Goal: Navigation & Orientation: Find specific page/section

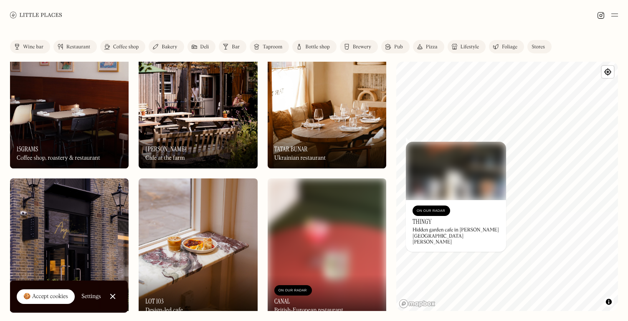
scroll to position [493, 0]
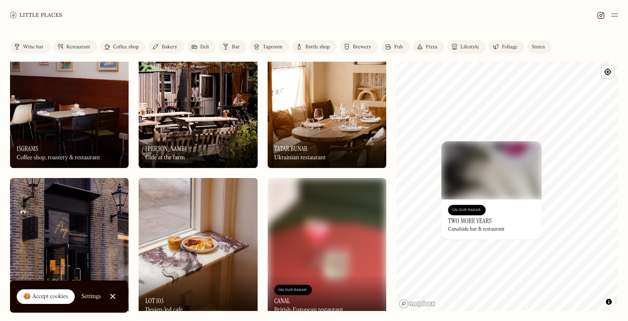
click at [474, 220] on h3 "Two More Years" at bounding box center [470, 221] width 44 height 8
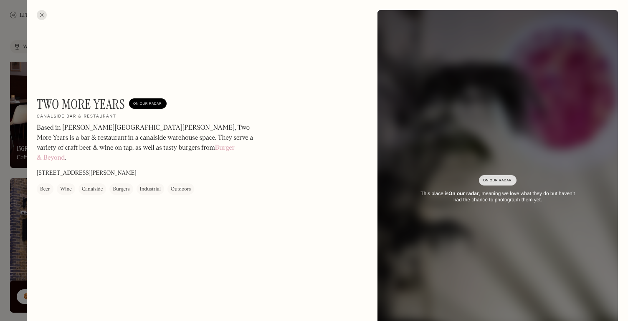
click at [39, 15] on div at bounding box center [42, 15] width 10 height 10
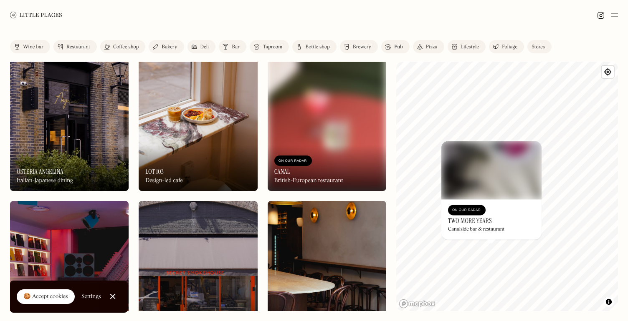
scroll to position [686, 0]
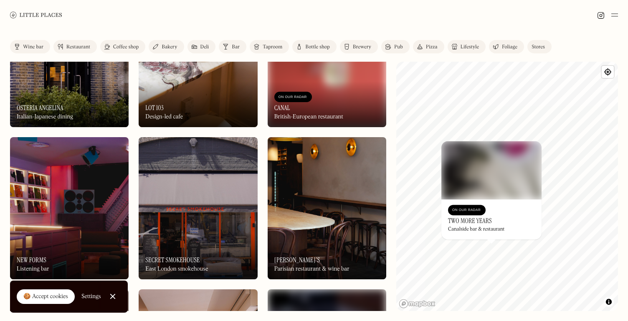
click at [44, 199] on img at bounding box center [69, 208] width 119 height 142
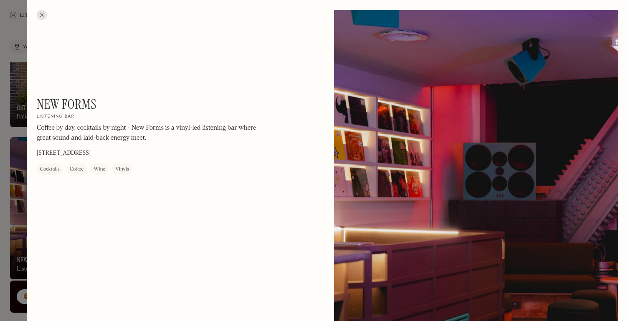
click at [41, 17] on div at bounding box center [42, 15] width 10 height 10
